Goal: Task Accomplishment & Management: Manage account settings

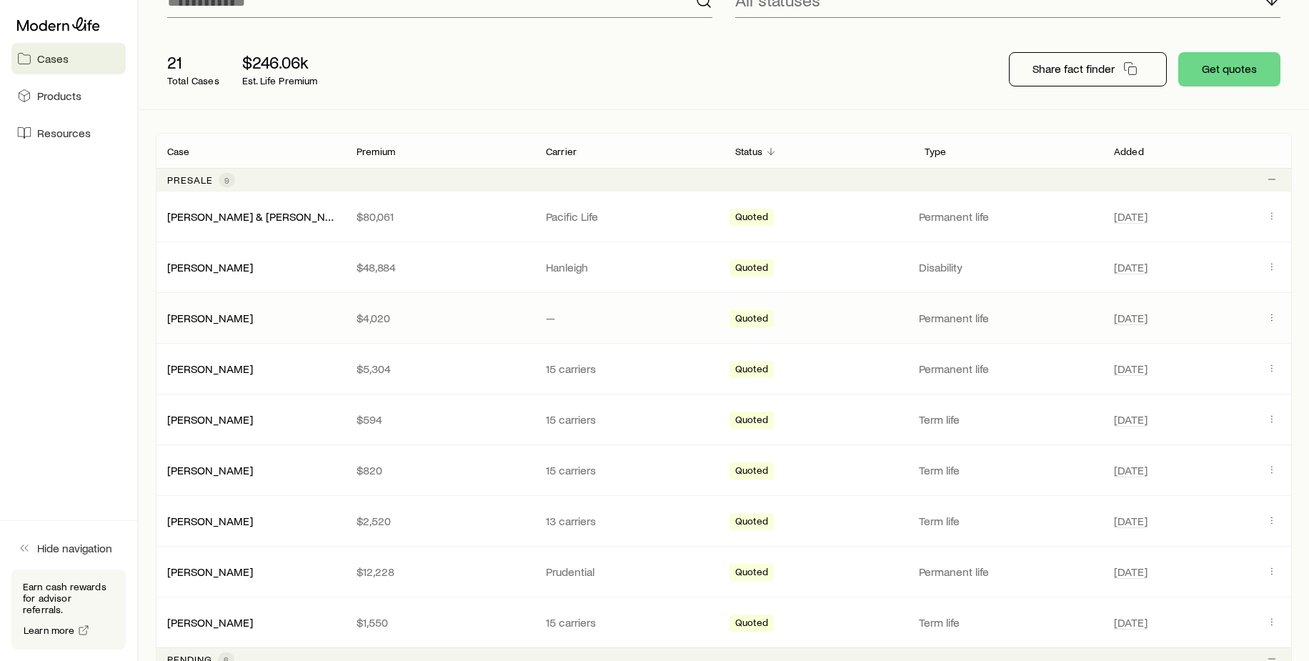
scroll to position [143, 0]
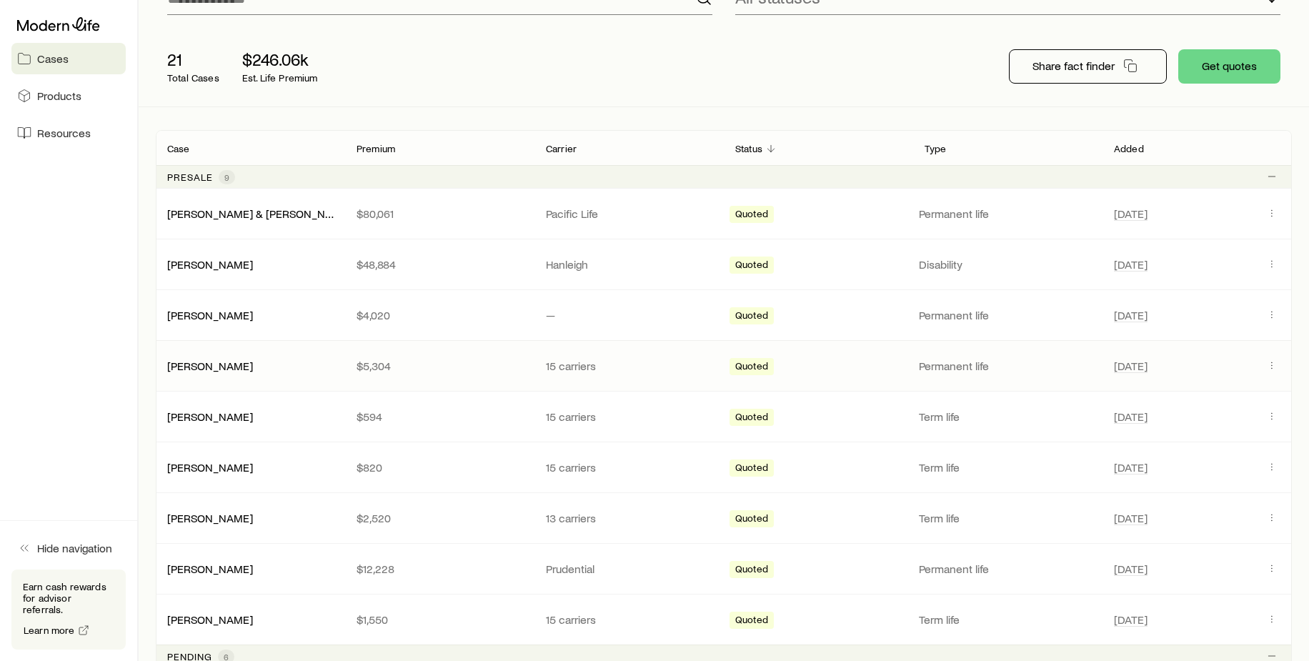
click at [559, 362] on p "15 carriers" at bounding box center [629, 366] width 166 height 14
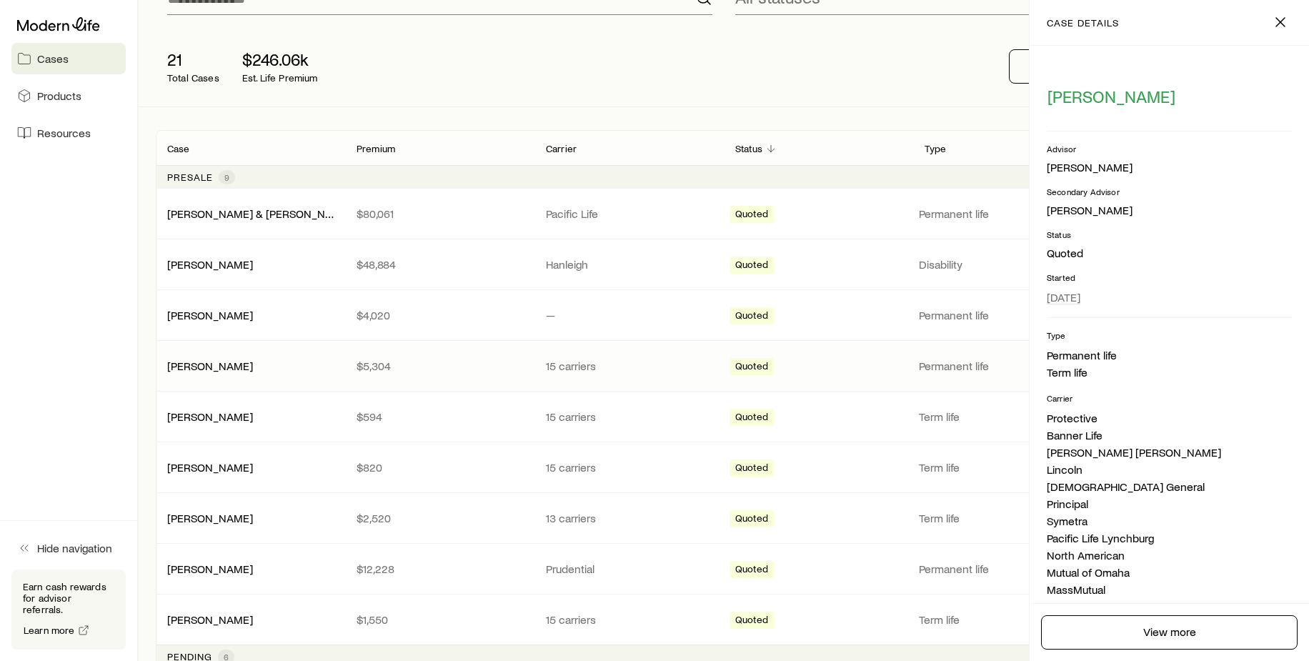
click at [559, 362] on p "15 carriers" at bounding box center [629, 366] width 166 height 14
click at [205, 361] on link "[PERSON_NAME]" at bounding box center [211, 365] width 86 height 14
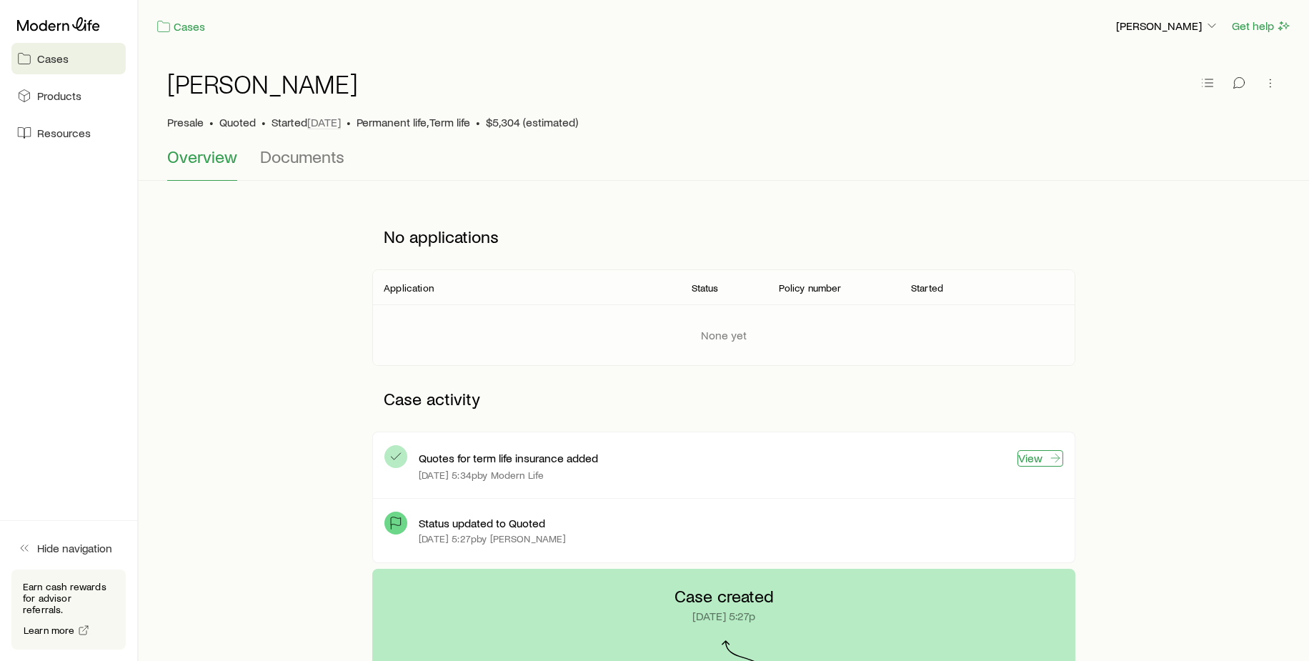
click at [1034, 458] on link "View" at bounding box center [1040, 458] width 46 height 16
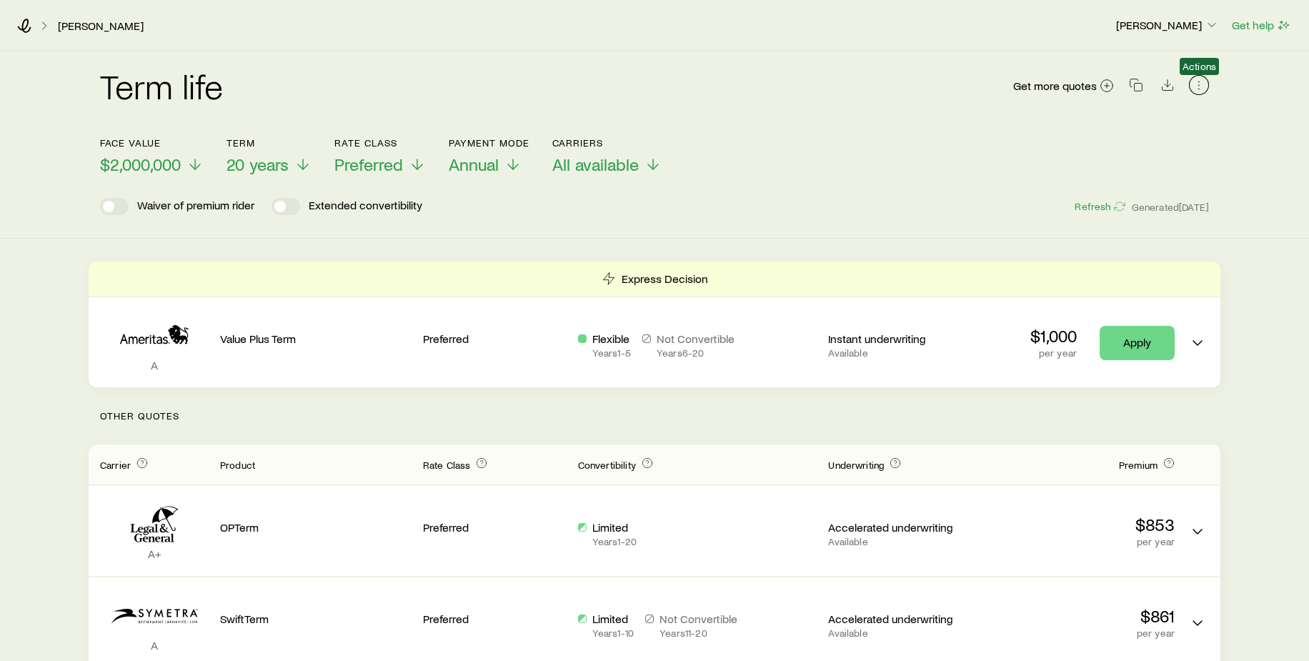
click at [1199, 86] on icon "button" at bounding box center [1198, 85] width 14 height 14
click at [1283, 144] on div "Term life Get more quotes Face value $2,000,000 Term 20 years Rate Class Prefer…" at bounding box center [654, 144] width 1309 height 187
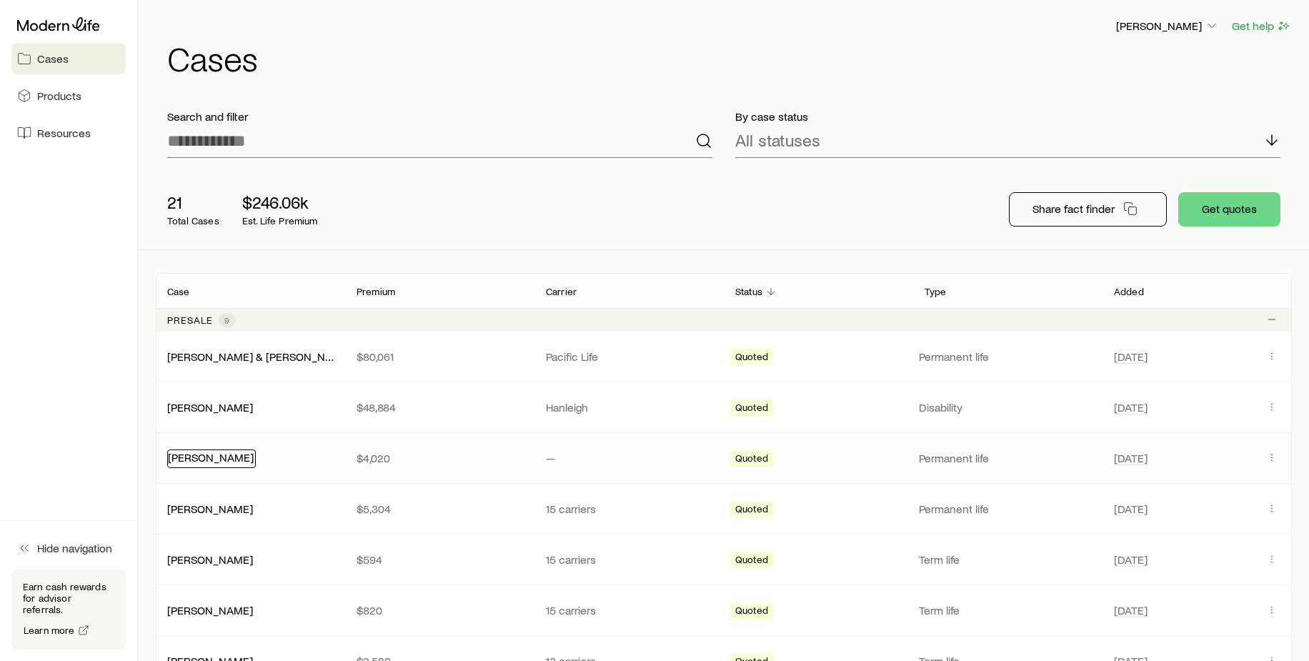
click at [189, 454] on link "[PERSON_NAME]" at bounding box center [211, 457] width 86 height 14
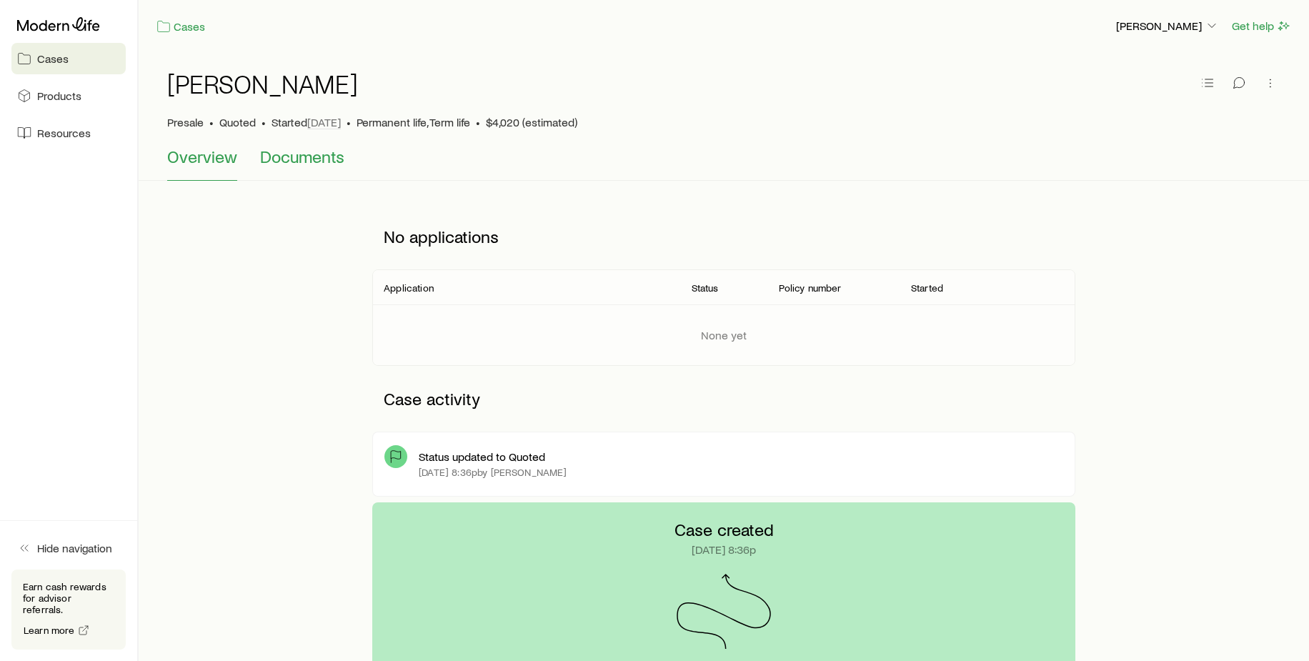
click at [310, 155] on span "Documents" at bounding box center [302, 156] width 84 height 20
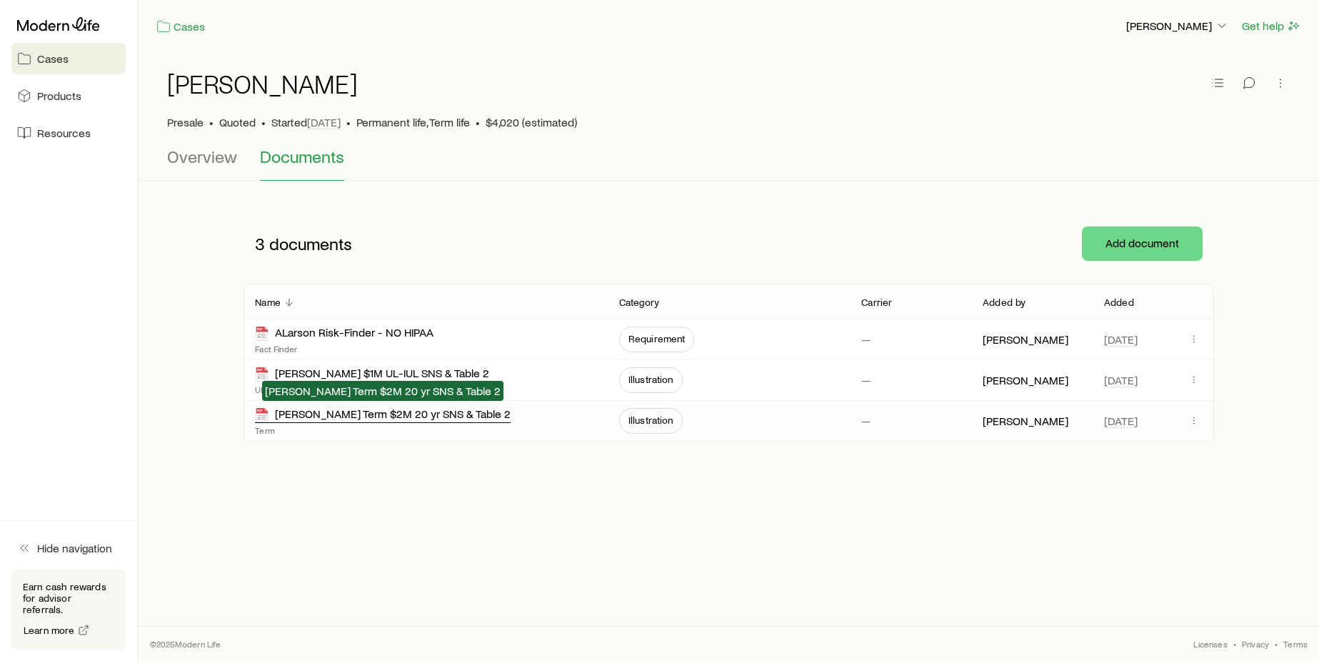
click at [320, 412] on div "[PERSON_NAME] Term $2M 20 yr SNS & Table 2" at bounding box center [383, 414] width 256 height 16
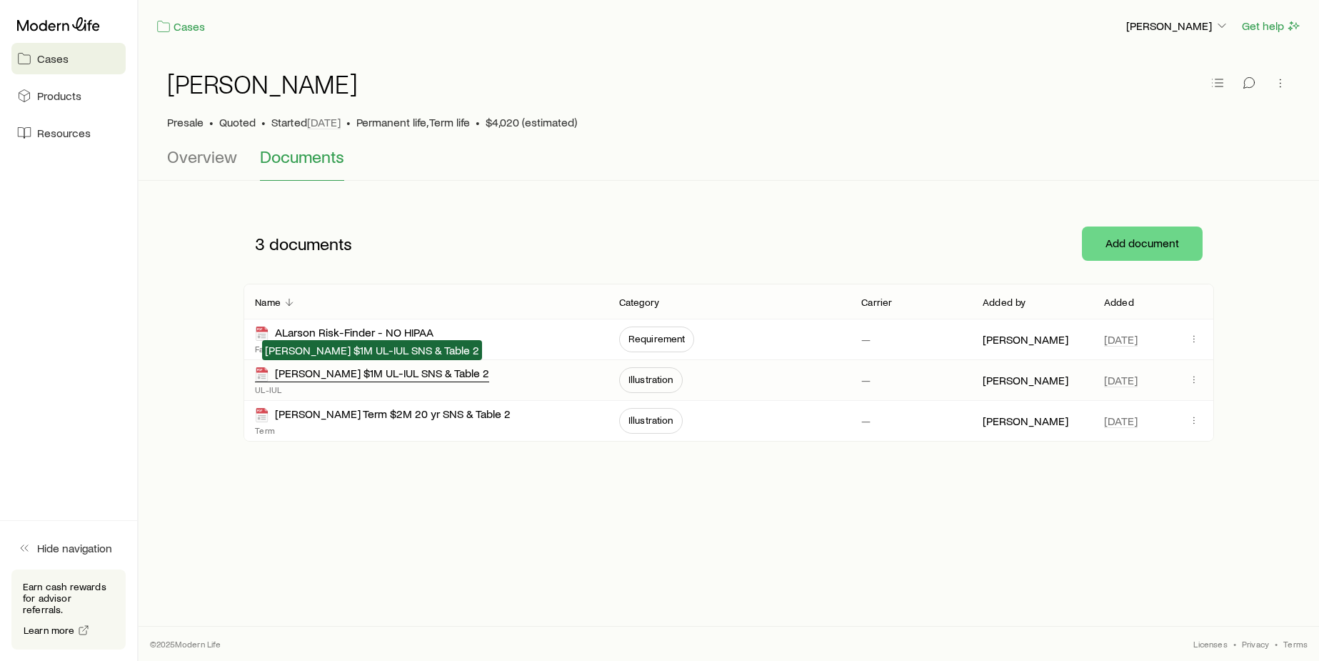
click at [381, 374] on div "[PERSON_NAME] $1M UL-IUL SNS & Table 2" at bounding box center [372, 374] width 234 height 16
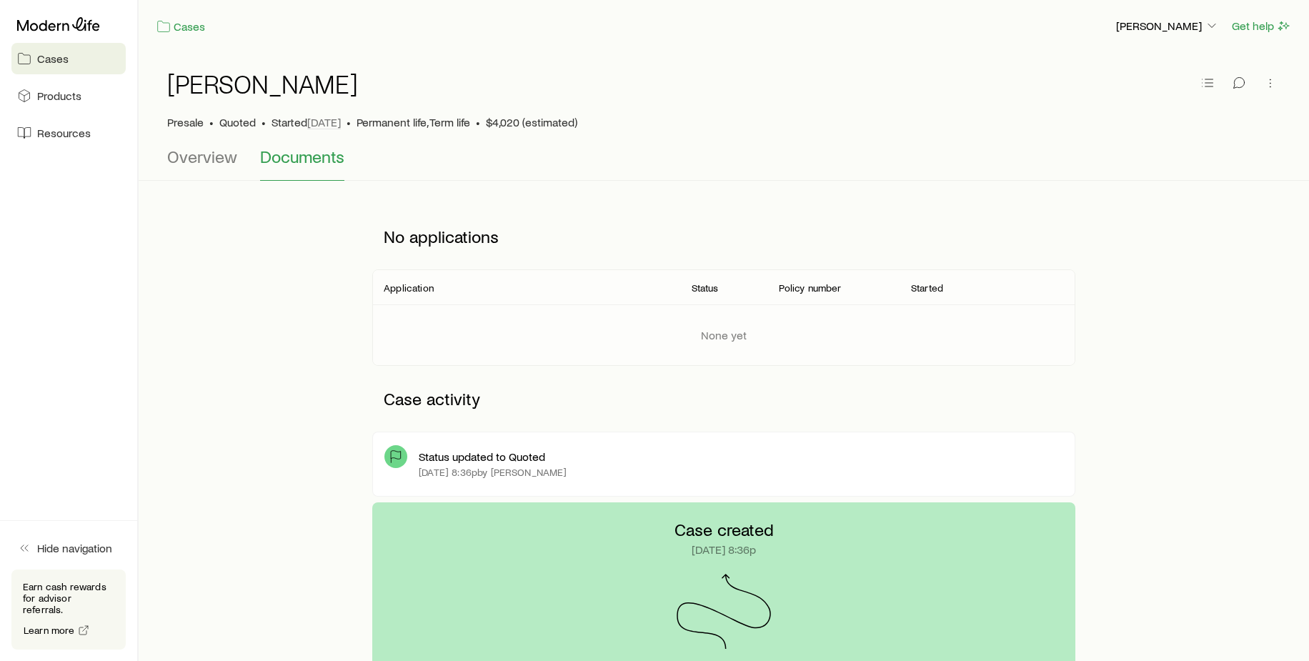
click at [51, 63] on span "Cases" at bounding box center [52, 58] width 31 height 14
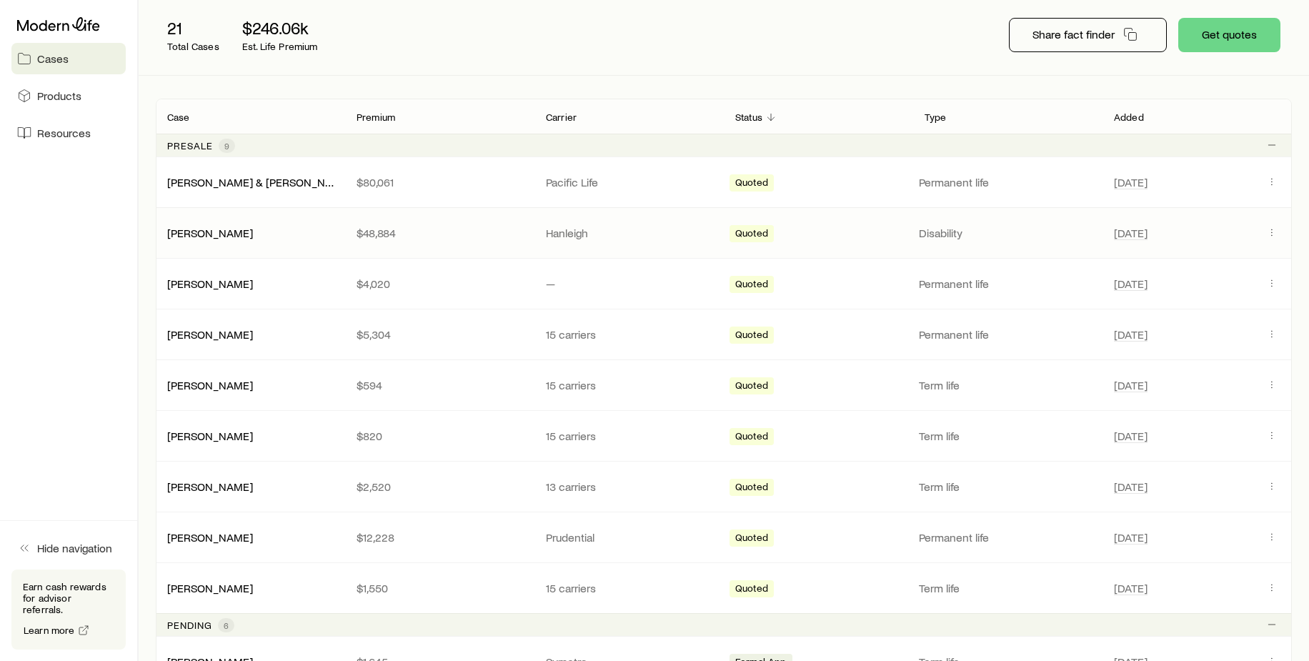
scroll to position [214, 0]
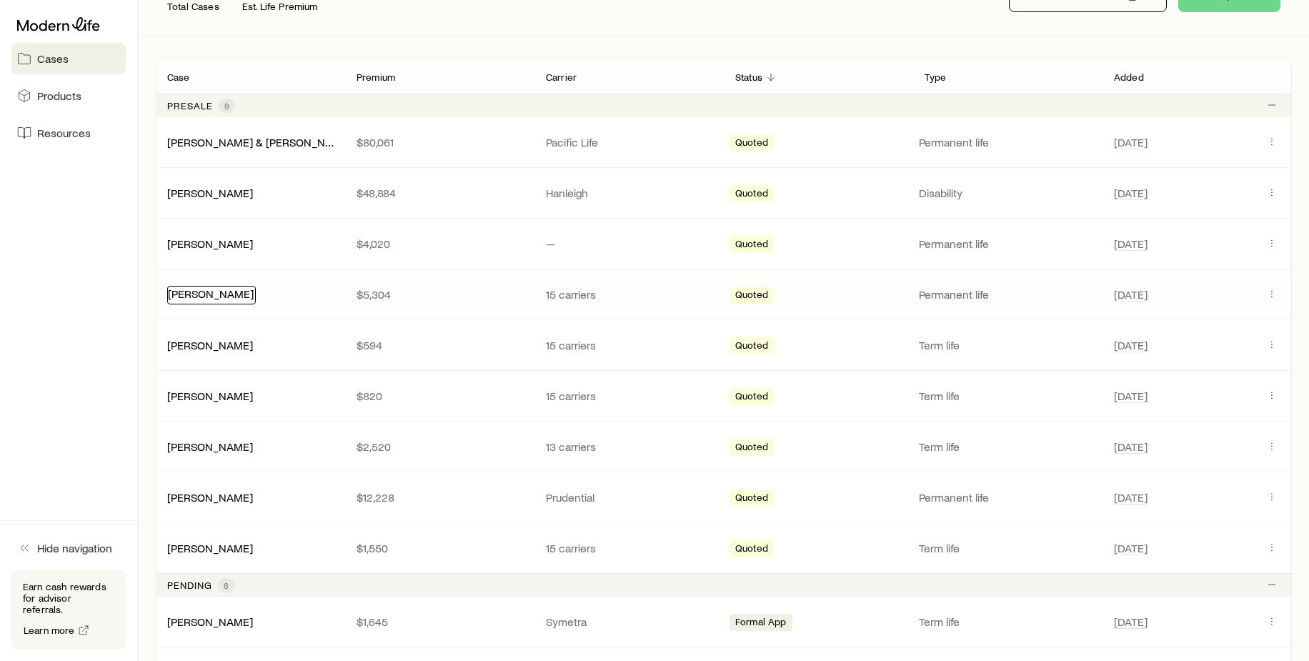
click at [210, 290] on link "[PERSON_NAME]" at bounding box center [211, 293] width 86 height 14
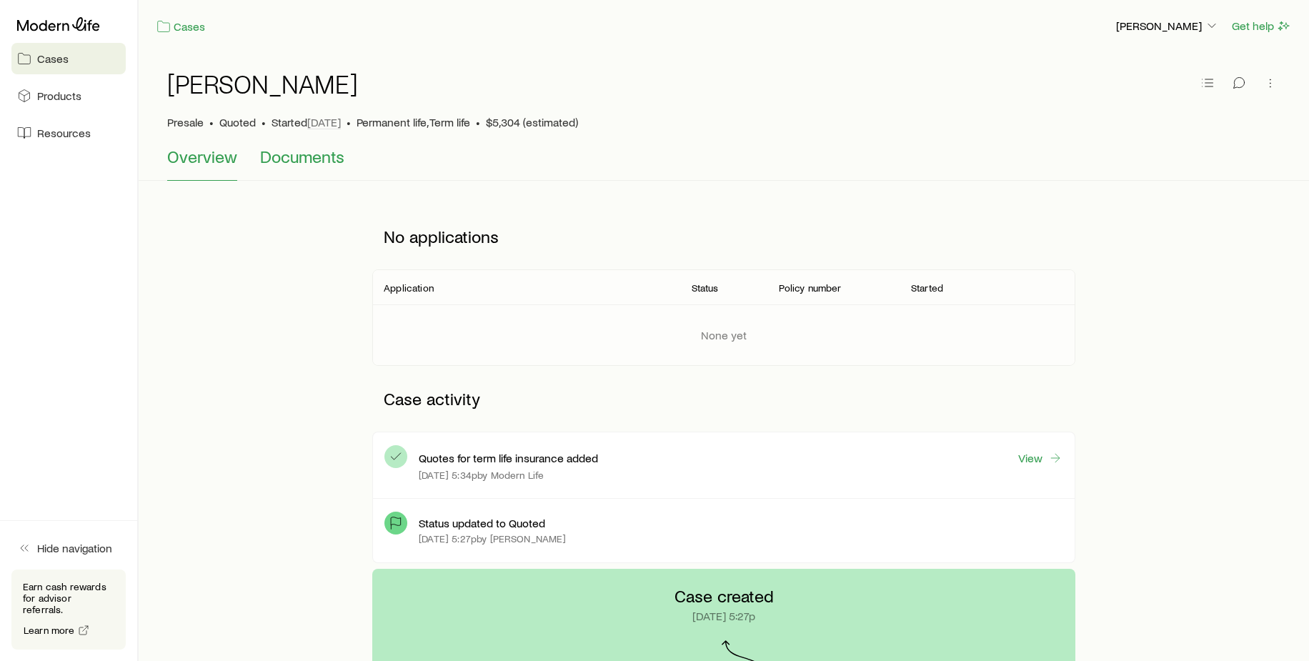
click at [298, 155] on span "Documents" at bounding box center [302, 156] width 84 height 20
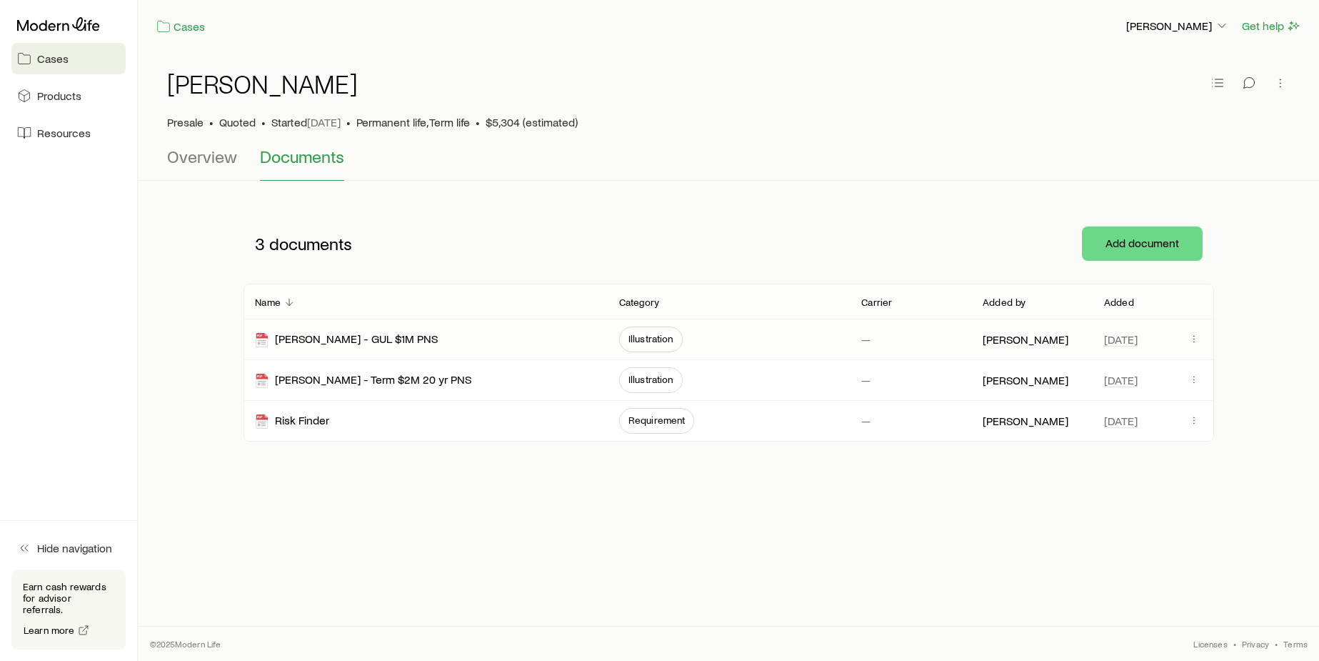
click at [648, 336] on span "Illustration" at bounding box center [651, 338] width 45 height 11
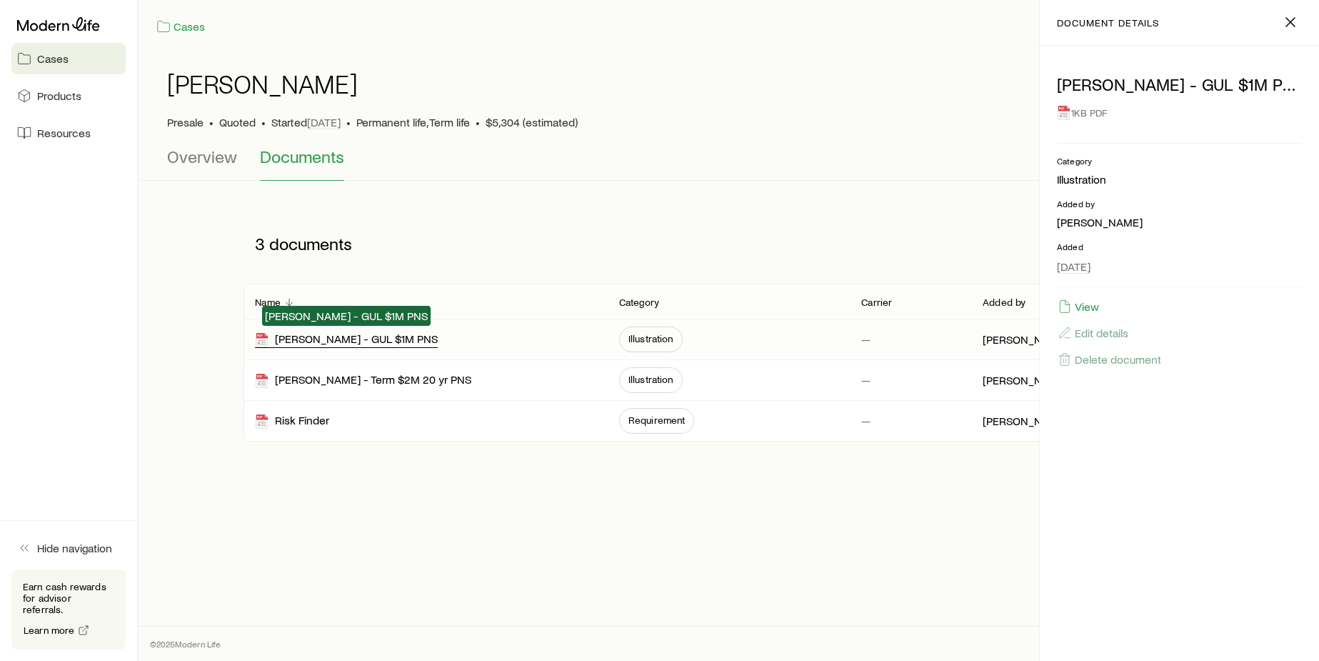
click at [389, 336] on div "[PERSON_NAME] - GUL $1M PNS" at bounding box center [346, 339] width 183 height 16
